Goal: Task Accomplishment & Management: Use online tool/utility

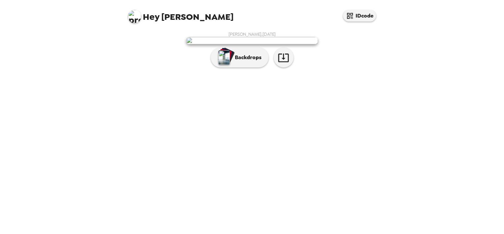
scroll to position [5, 0]
click at [241, 61] on p "Backdrops" at bounding box center [247, 57] width 30 height 8
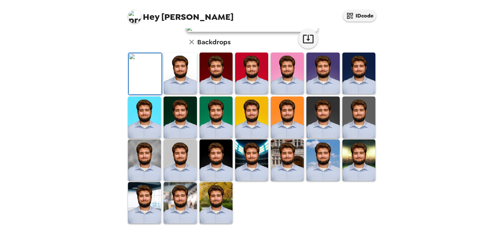
scroll to position [166, 0]
click at [188, 82] on img at bounding box center [180, 72] width 33 height 41
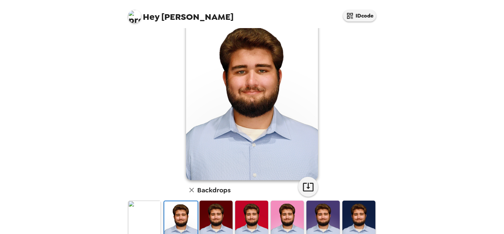
scroll to position [1, 0]
